Goal: Task Accomplishment & Management: Manage account settings

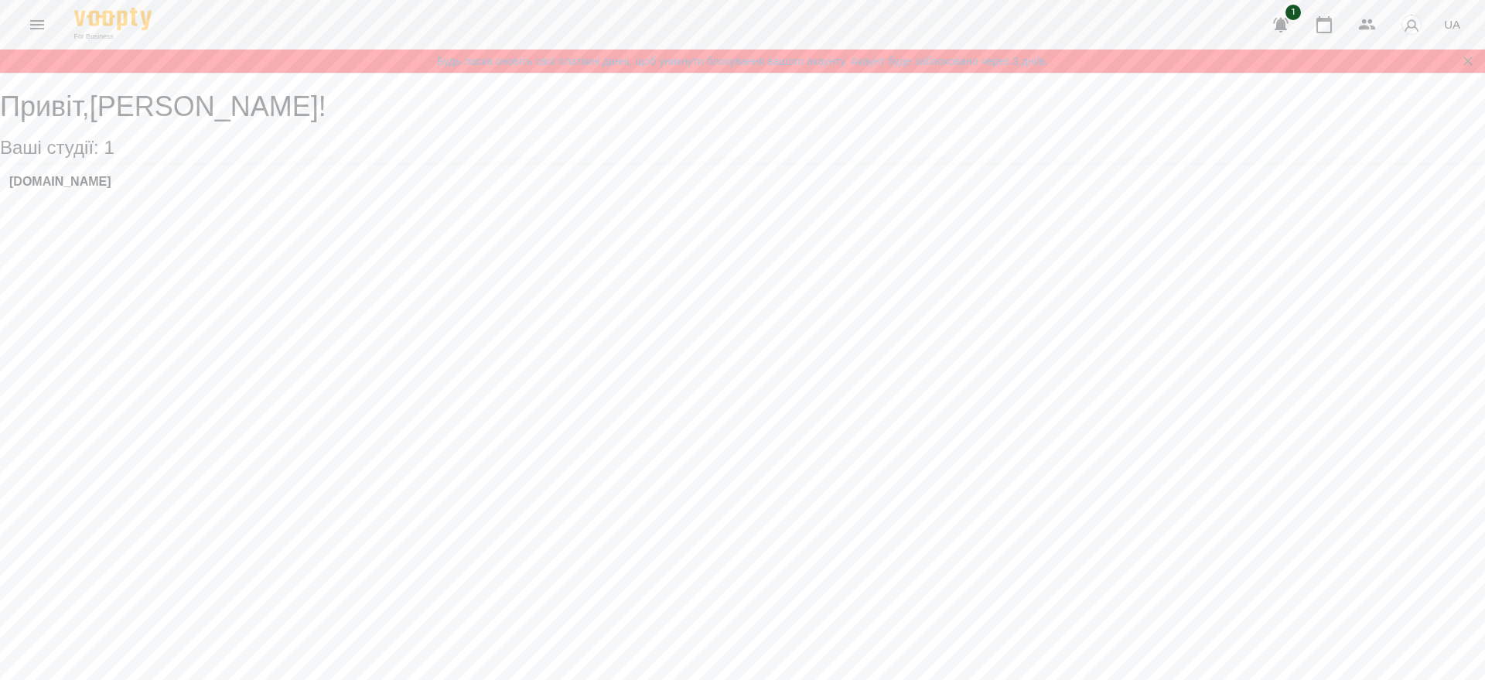
click at [37, 27] on icon "Menu" at bounding box center [37, 24] width 19 height 19
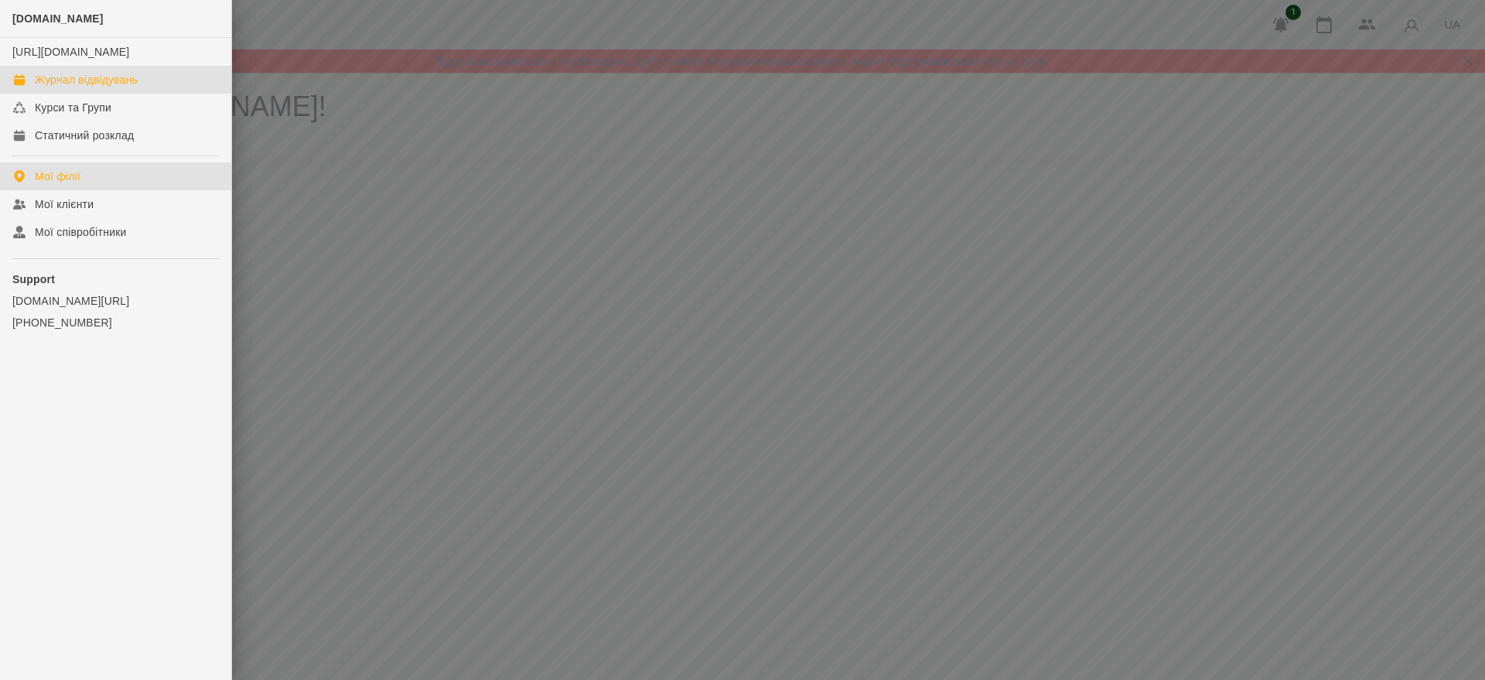
click at [94, 87] on div "Журнал відвідувань" at bounding box center [86, 79] width 103 height 15
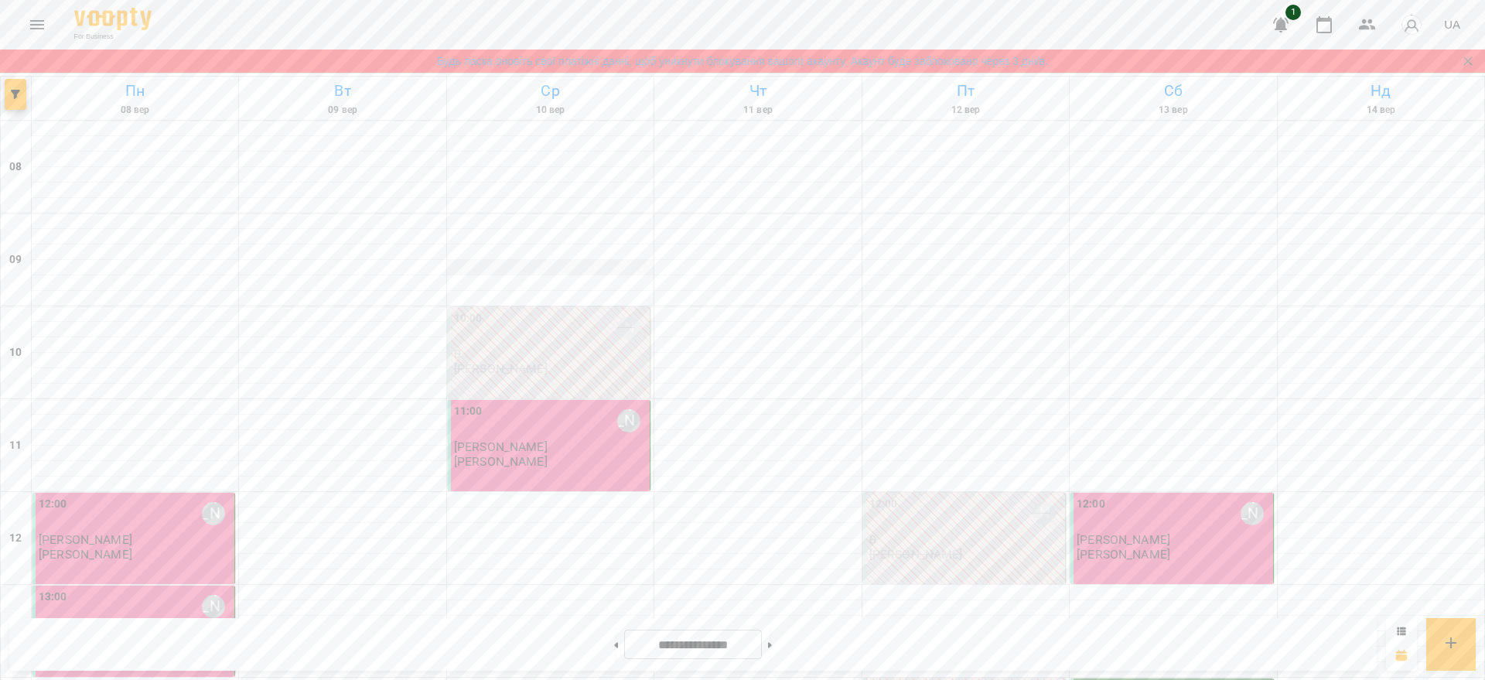
scroll to position [290, 0]
click at [772, 645] on button at bounding box center [770, 644] width 4 height 34
type input "**********"
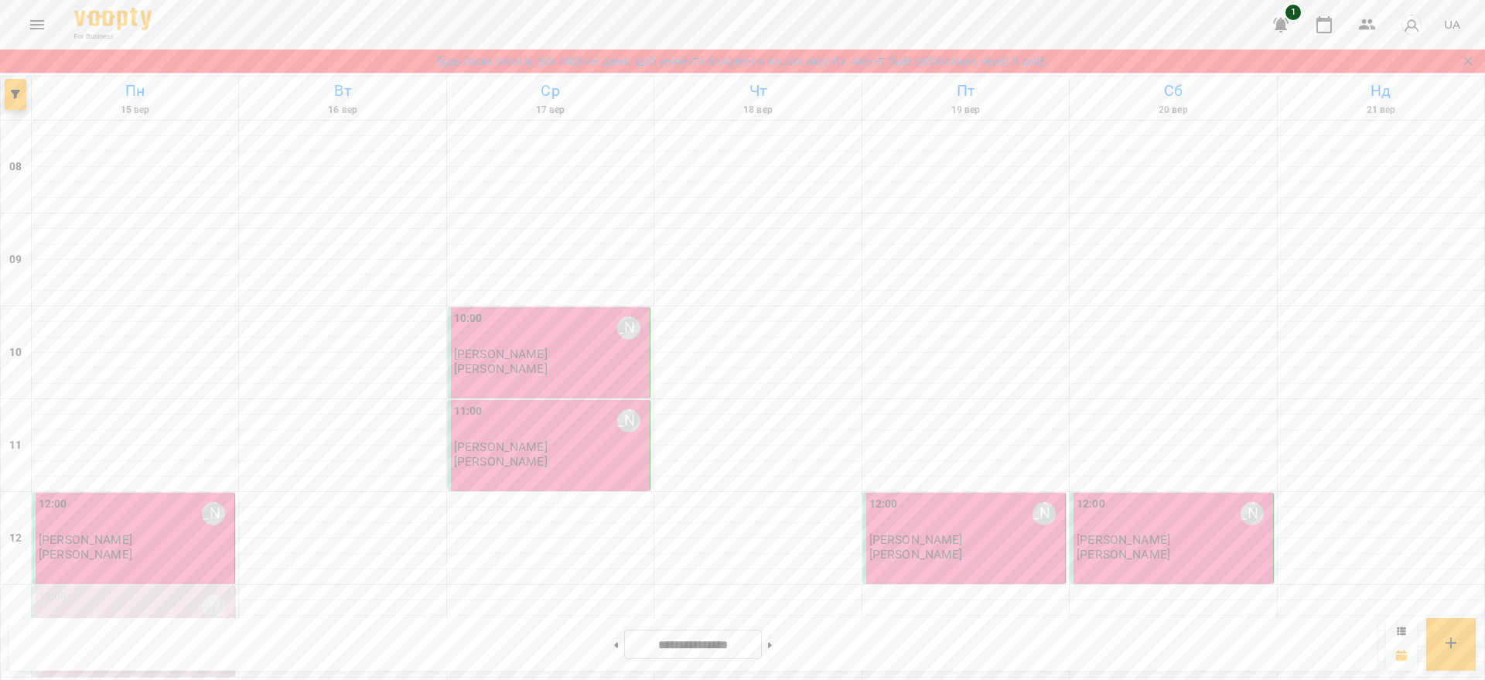
scroll to position [580, 0]
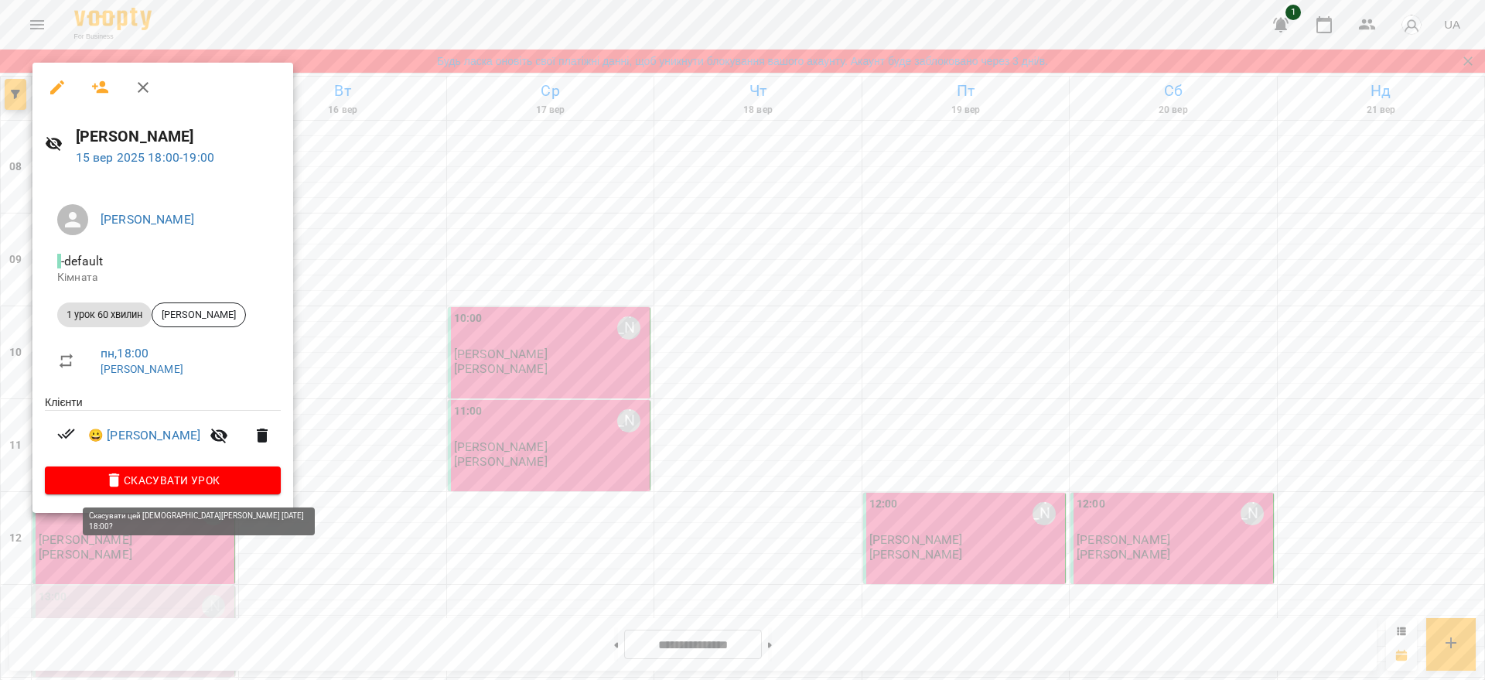
click at [237, 469] on button "Скасувати Урок" at bounding box center [163, 481] width 236 height 28
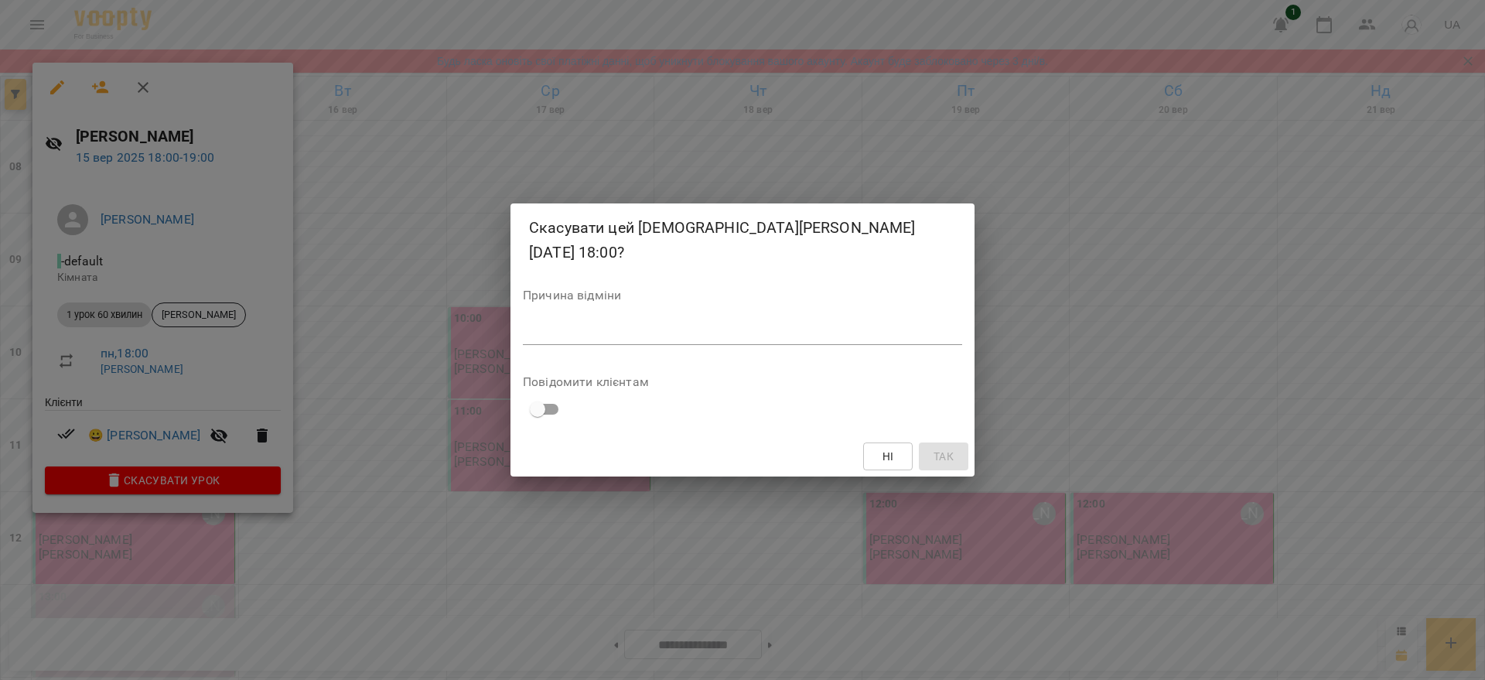
click at [636, 289] on label "Причина відміни" at bounding box center [742, 295] width 439 height 12
click at [637, 326] on textarea at bounding box center [742, 332] width 439 height 15
type textarea "**********"
click at [934, 447] on span "Так" at bounding box center [944, 456] width 20 height 19
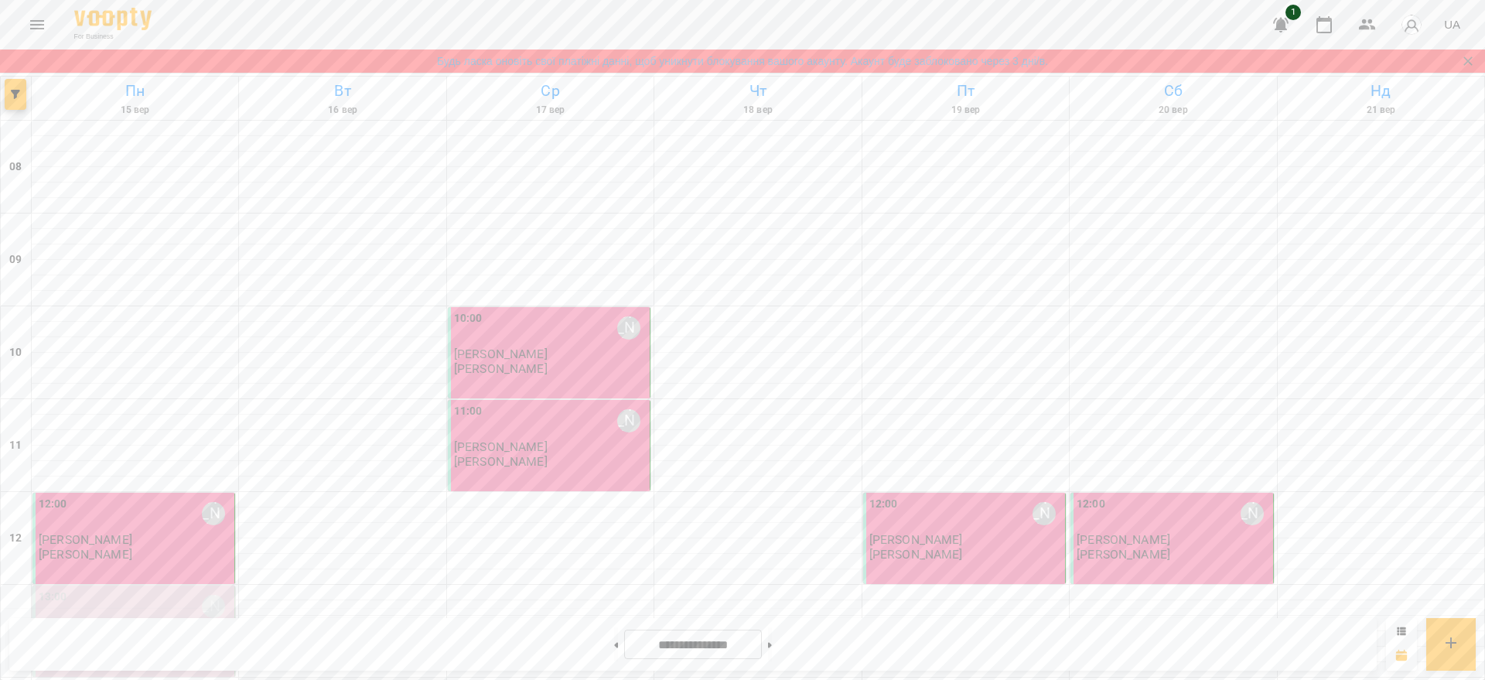
scroll to position [290, 0]
